Goal: Information Seeking & Learning: Learn about a topic

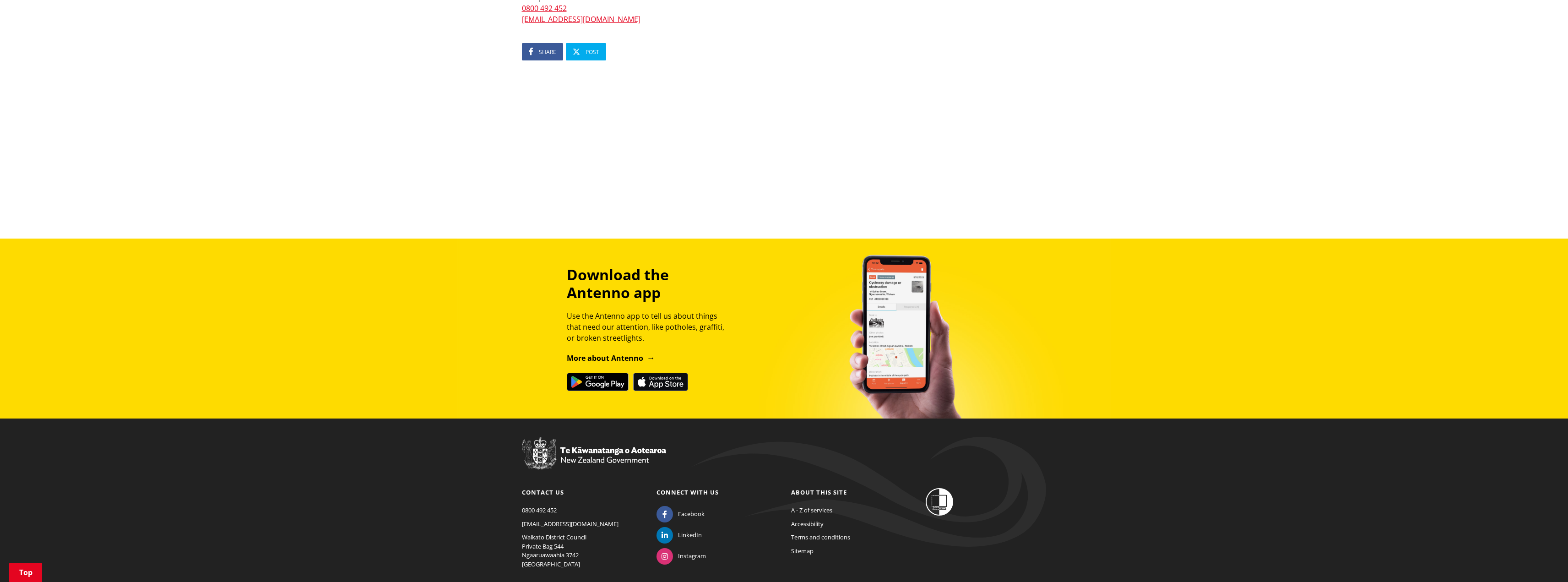
scroll to position [458, 0]
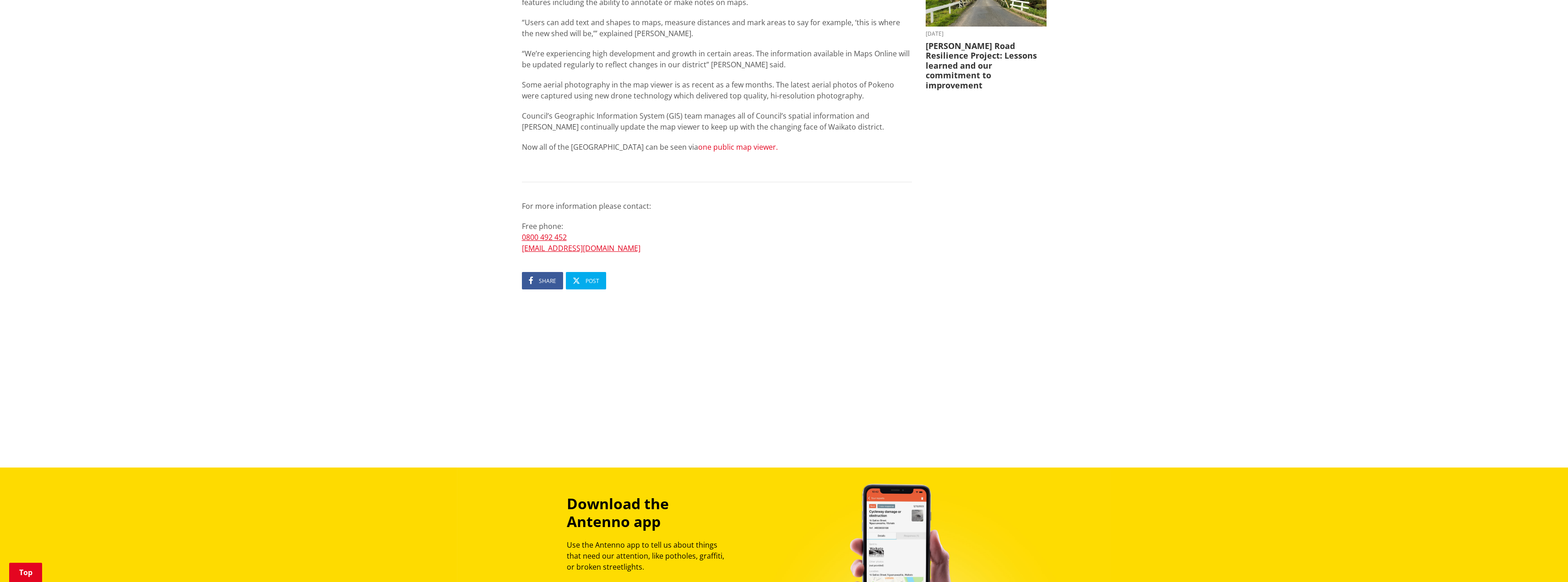
click at [715, 147] on link "one public map viewer." at bounding box center [738, 147] width 80 height 10
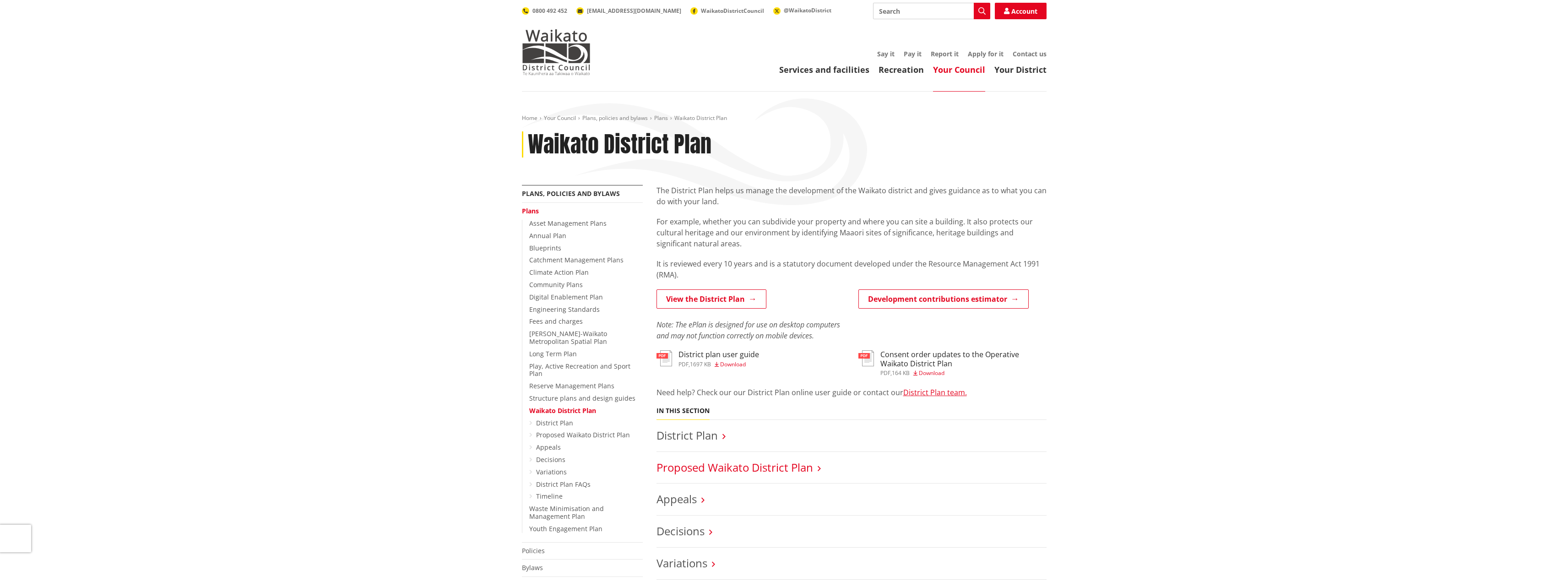
click at [702, 470] on link "Proposed Waikato District Plan" at bounding box center [735, 467] width 156 height 15
click at [699, 298] on link "View the District Plan" at bounding box center [712, 299] width 110 height 19
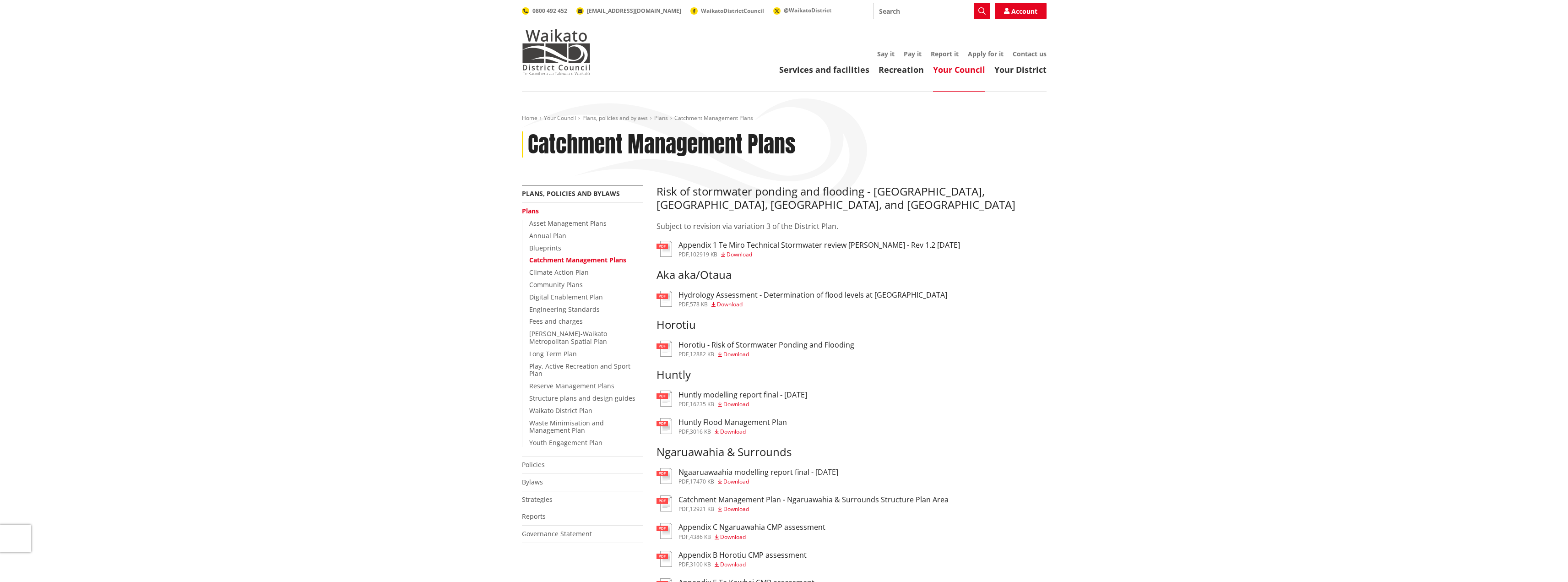
click at [791, 245] on h3 "Appendix 1 Te Miro Technical Stormwater review [PERSON_NAME] - Rev 1.2 [DATE]" at bounding box center [819, 245] width 282 height 9
